Goal: Transaction & Acquisition: Purchase product/service

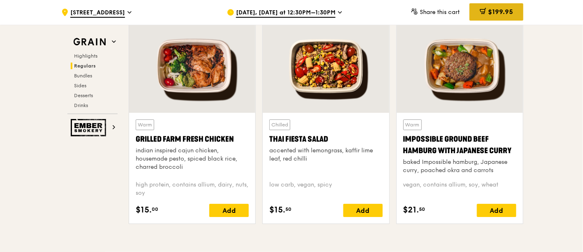
click at [488, 10] on span "$199.95" at bounding box center [500, 12] width 25 height 8
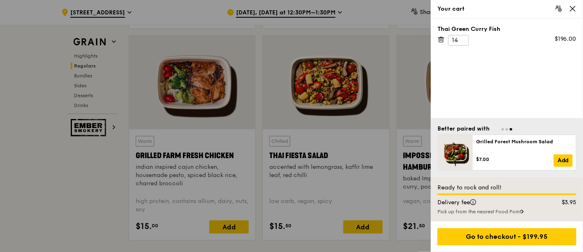
scroll to position [943, 0]
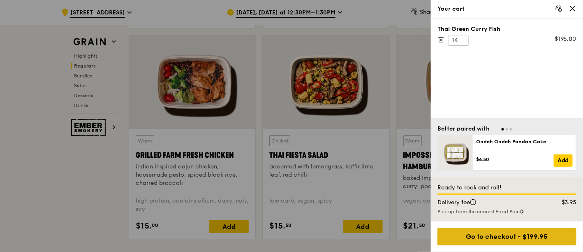
click at [532, 234] on div "Go to checkout - $199.95" at bounding box center [507, 236] width 139 height 17
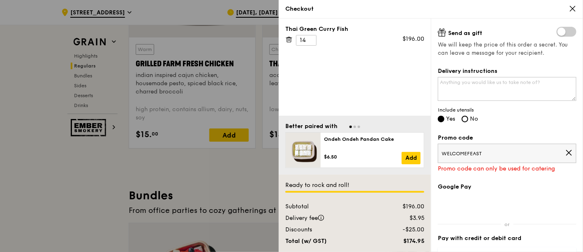
scroll to position [228, 0]
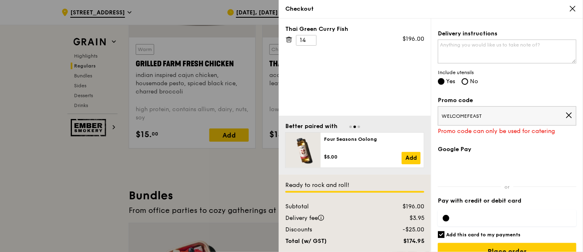
click at [565, 114] on icon at bounding box center [568, 114] width 7 height 7
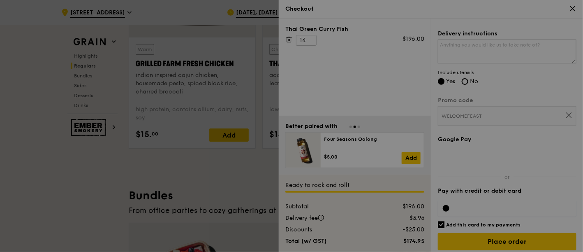
scroll to position [221, 0]
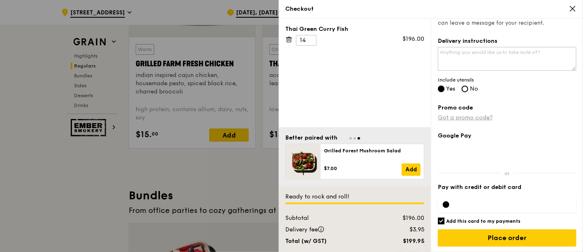
click at [484, 115] on link "Got a promo code?" at bounding box center [465, 117] width 55 height 7
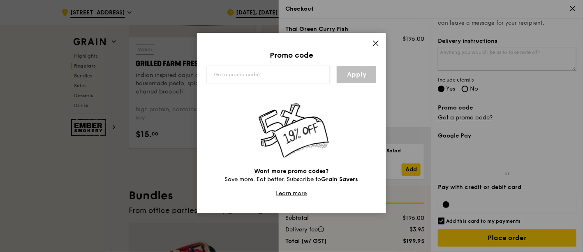
click at [295, 81] on input "text" at bounding box center [268, 74] width 123 height 17
click at [297, 78] on input "text" at bounding box center [268, 74] width 123 height 17
click at [297, 77] on input "text" at bounding box center [268, 74] width 123 height 17
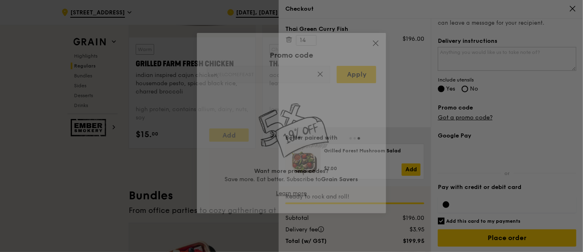
type input "WELCOMEFEAST"
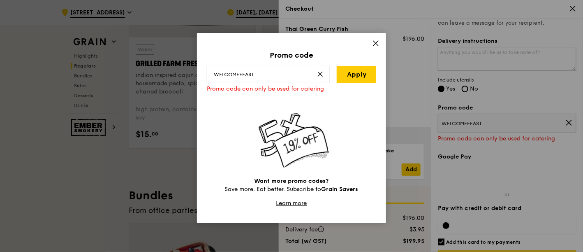
click at [371, 42] on div "Promo code WELCOMEFEAST Apply Promo code can only be used for catering Want mor…" at bounding box center [291, 128] width 189 height 190
click at [375, 44] on icon at bounding box center [375, 42] width 7 height 7
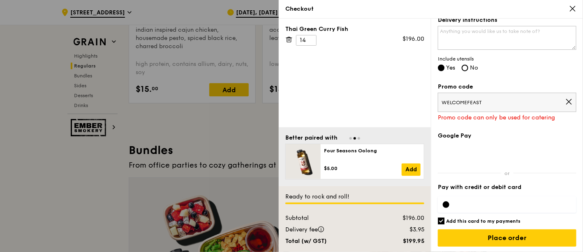
scroll to position [1080, 0]
click at [513, 99] on span "WELCOMEFEAST" at bounding box center [504, 102] width 124 height 7
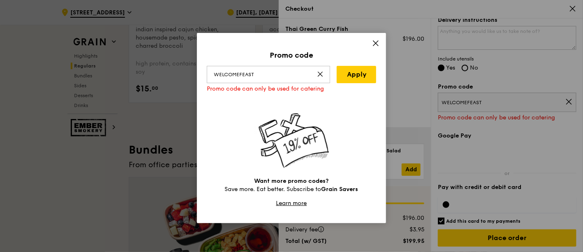
click at [378, 44] on icon at bounding box center [375, 42] width 7 height 7
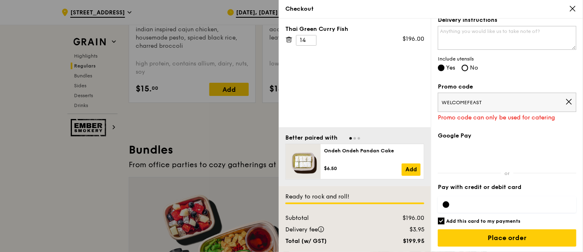
click at [565, 103] on icon at bounding box center [568, 101] width 7 height 7
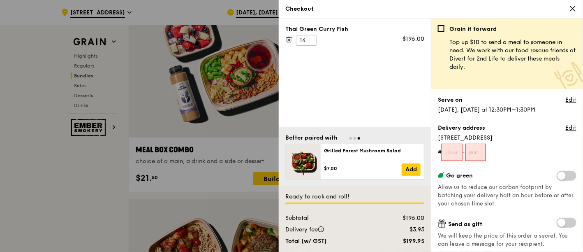
scroll to position [0, 0]
click at [455, 152] on input "text" at bounding box center [452, 152] width 21 height 17
type input "03"
click at [477, 153] on input "text" at bounding box center [476, 152] width 21 height 17
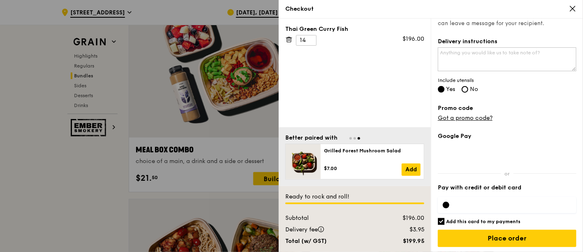
scroll to position [221, 0]
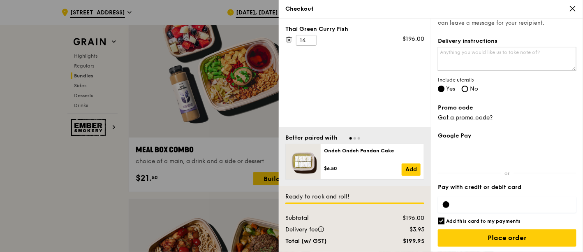
type input "35"
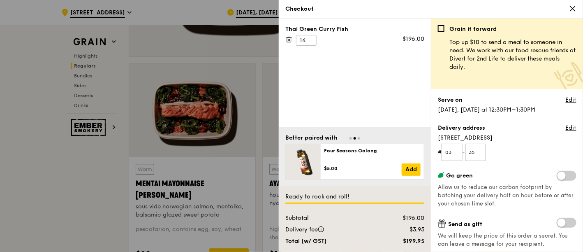
scroll to position [715, 0]
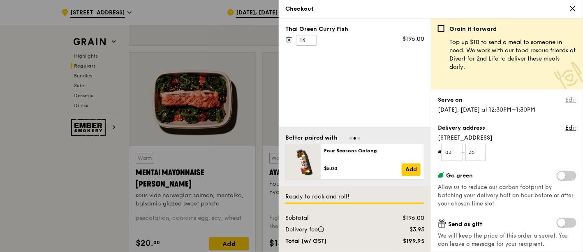
click at [566, 98] on link "Edit" at bounding box center [571, 100] width 11 height 8
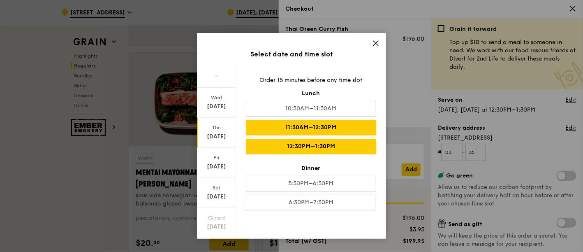
click at [352, 127] on div "11:30AM–12:30PM" at bounding box center [311, 128] width 130 height 16
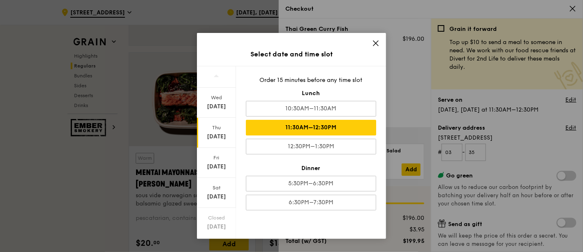
click at [375, 42] on icon at bounding box center [375, 42] width 7 height 7
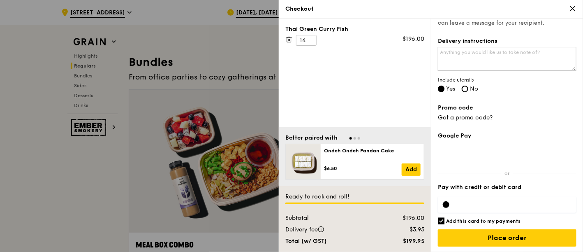
scroll to position [1172, 0]
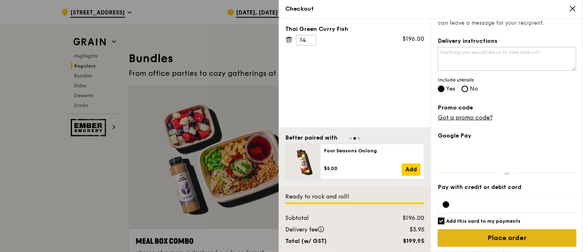
click at [523, 230] on input "Place order" at bounding box center [507, 237] width 139 height 17
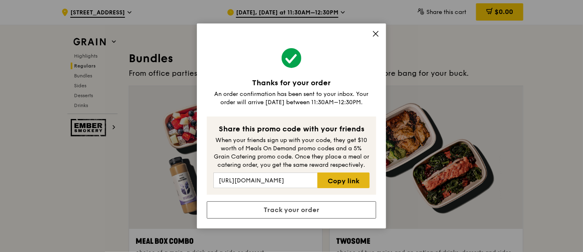
click at [340, 180] on link "Copy link" at bounding box center [343, 180] width 52 height 16
click at [339, 181] on link "Copied!" at bounding box center [343, 180] width 52 height 16
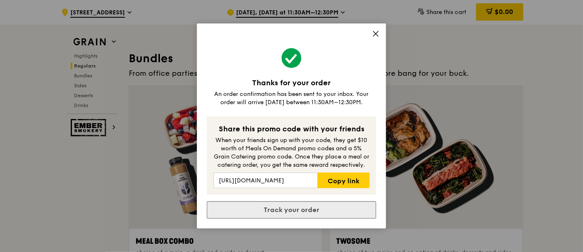
click at [337, 208] on link "Track your order" at bounding box center [291, 209] width 169 height 17
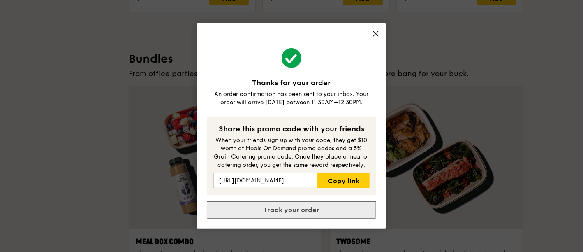
scroll to position [0, 0]
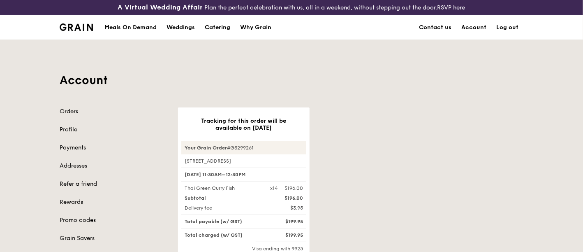
click at [134, 26] on div "Meals On Demand" at bounding box center [130, 27] width 52 height 25
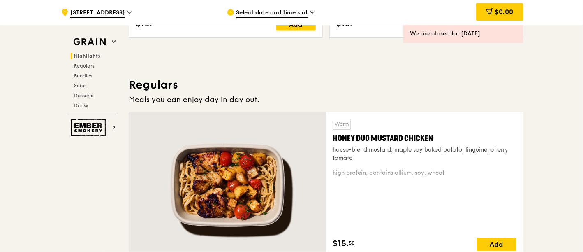
scroll to position [548, 0]
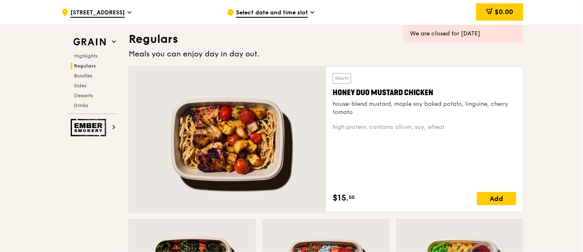
click at [249, 119] on div at bounding box center [227, 139] width 197 height 145
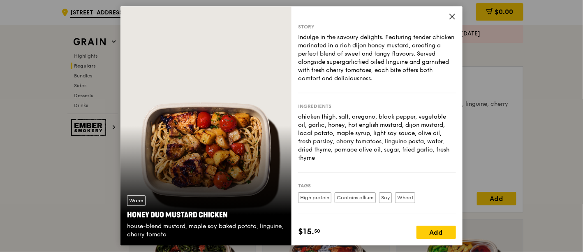
click at [452, 18] on icon at bounding box center [452, 16] width 7 height 7
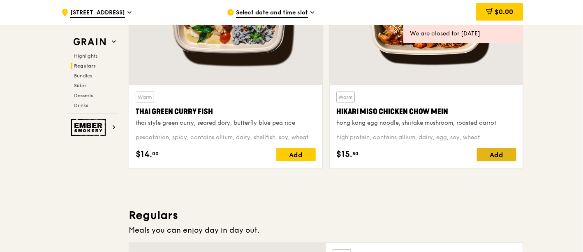
scroll to position [365, 0]
